Goal: Feedback & Contribution: Submit feedback/report problem

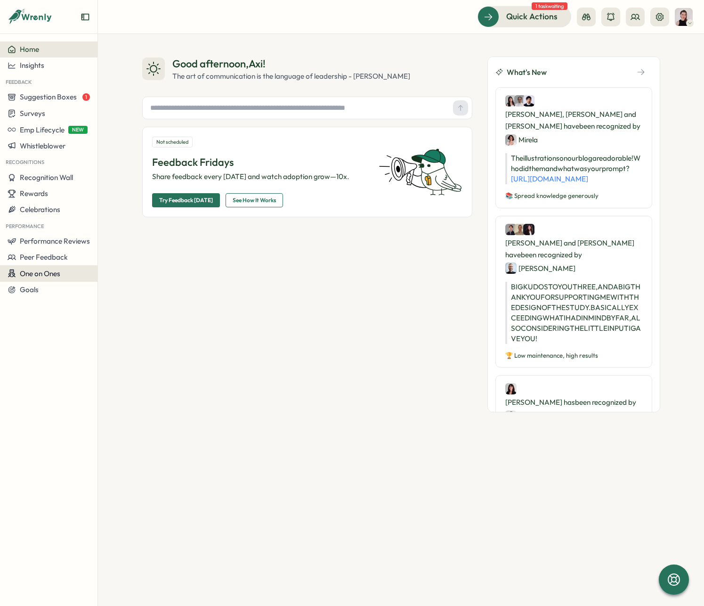
click at [56, 273] on span "One on Ones" at bounding box center [40, 273] width 41 height 9
click at [110, 253] on div "Meetings" at bounding box center [133, 255] width 66 height 10
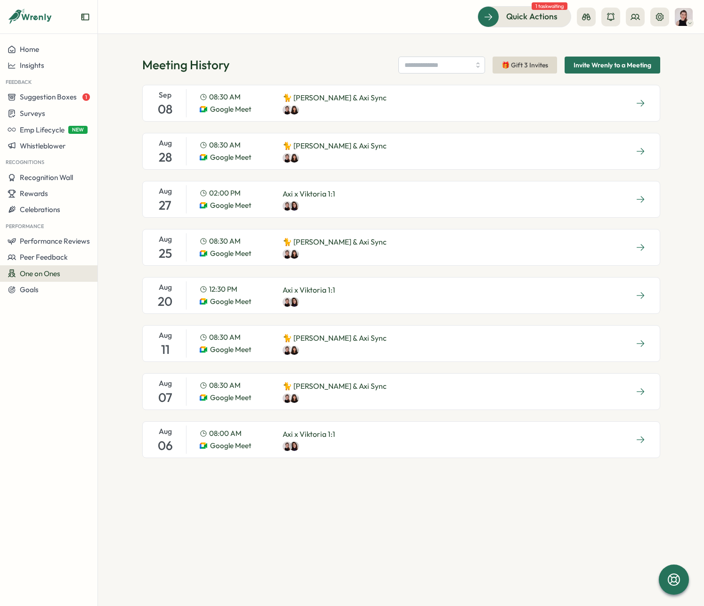
click at [406, 96] on div "[DATE] 08:30 AM Google Meet 🐈 [PERSON_NAME] & Axi Sync" at bounding box center [401, 103] width 518 height 37
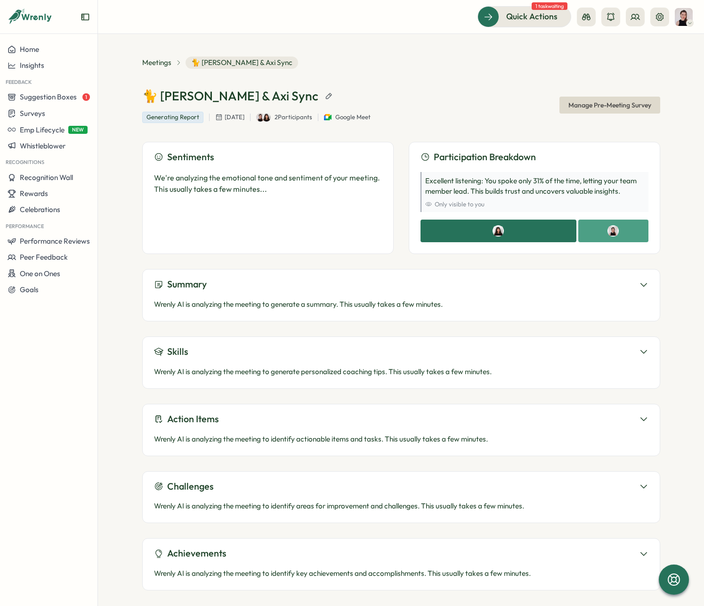
scroll to position [7, 0]
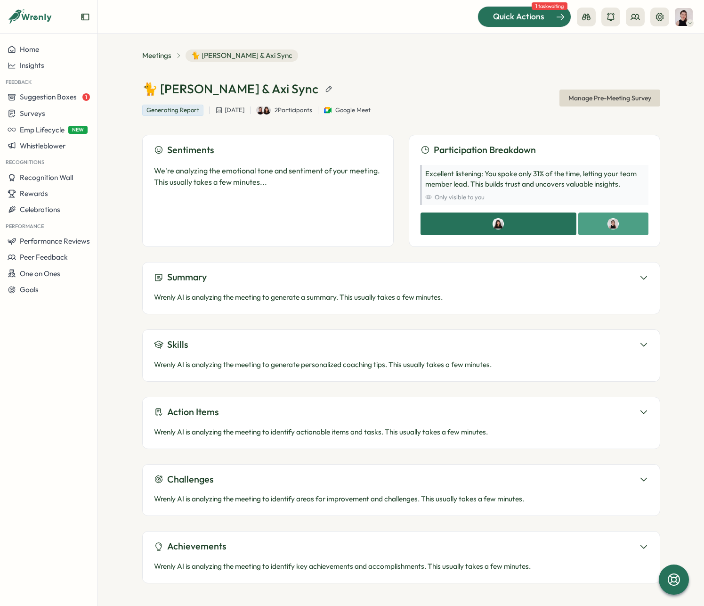
click at [516, 19] on span "Quick Actions" at bounding box center [518, 16] width 51 height 12
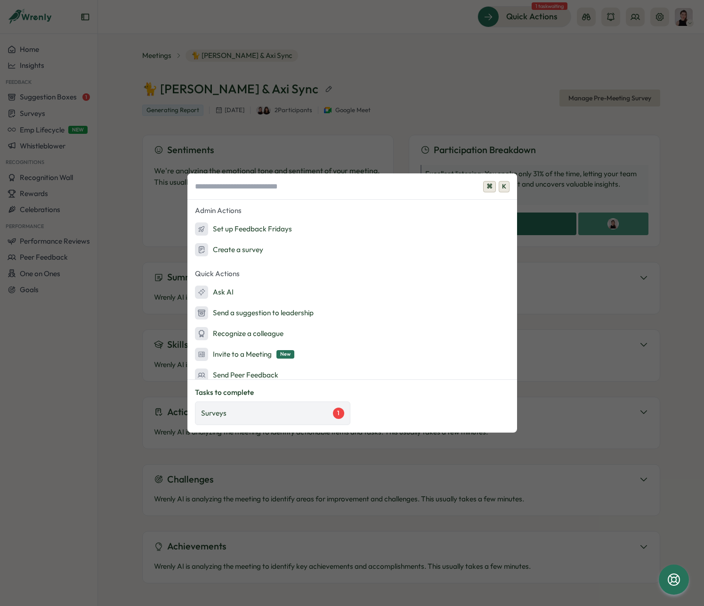
click at [292, 407] on div "Surveys 1" at bounding box center [272, 413] width 155 height 24
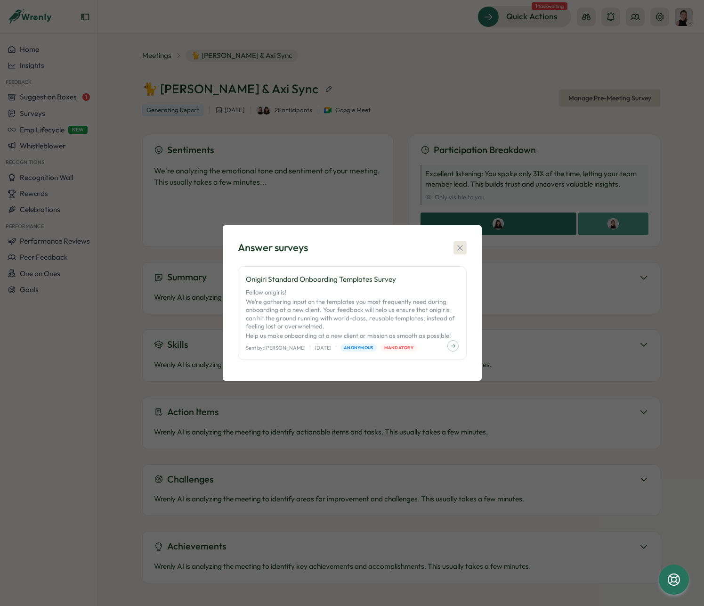
click at [462, 247] on icon "button" at bounding box center [460, 247] width 9 height 9
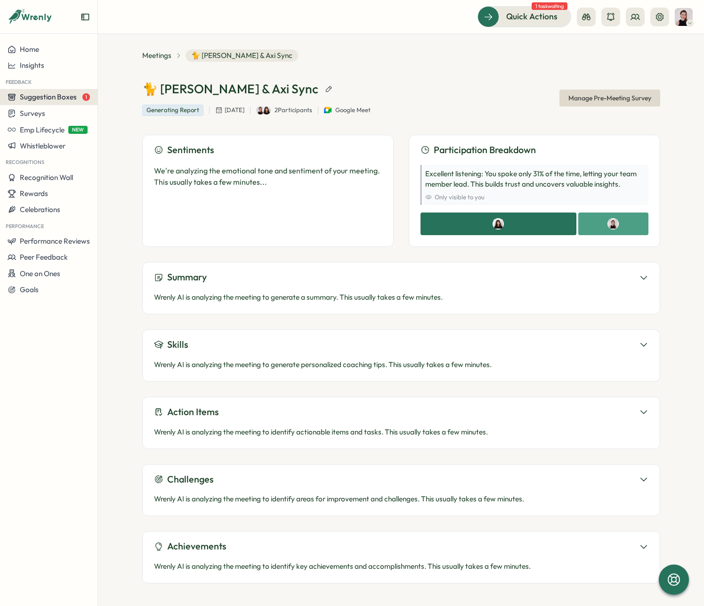
click at [62, 99] on span "Suggestion Boxes" at bounding box center [48, 96] width 57 height 9
click at [133, 97] on div "Suggestion Box 💡 1" at bounding box center [134, 97] width 69 height 10
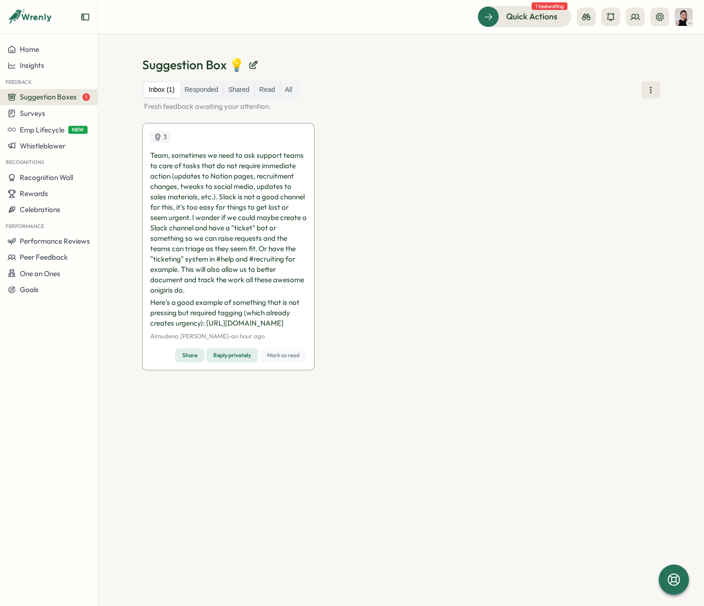
click at [386, 255] on div "3 Team, sometimes we need to ask support teams to care of tasks that do not req…" at bounding box center [401, 252] width 518 height 259
click at [343, 98] on div "Inbox (1) Responded Shared Read All" at bounding box center [401, 90] width 518 height 19
click at [37, 114] on span "Surveys" at bounding box center [32, 113] width 25 height 9
click at [220, 39] on div "Suggestion Box 💡 Inbox (1) Responded Shared Read All Fresh feedback awaiting yo…" at bounding box center [401, 320] width 606 height 572
